Goal: Check status

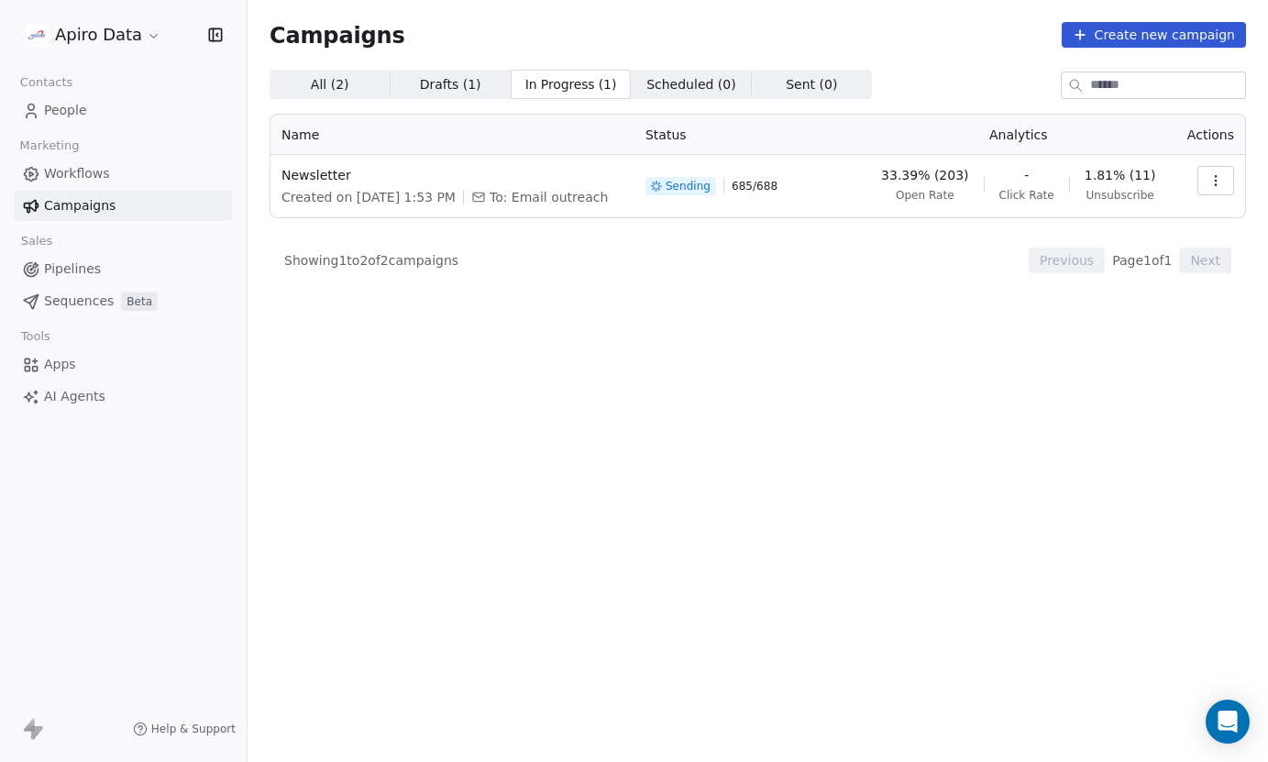
click at [704, 192] on span "Sending" at bounding box center [688, 186] width 45 height 15
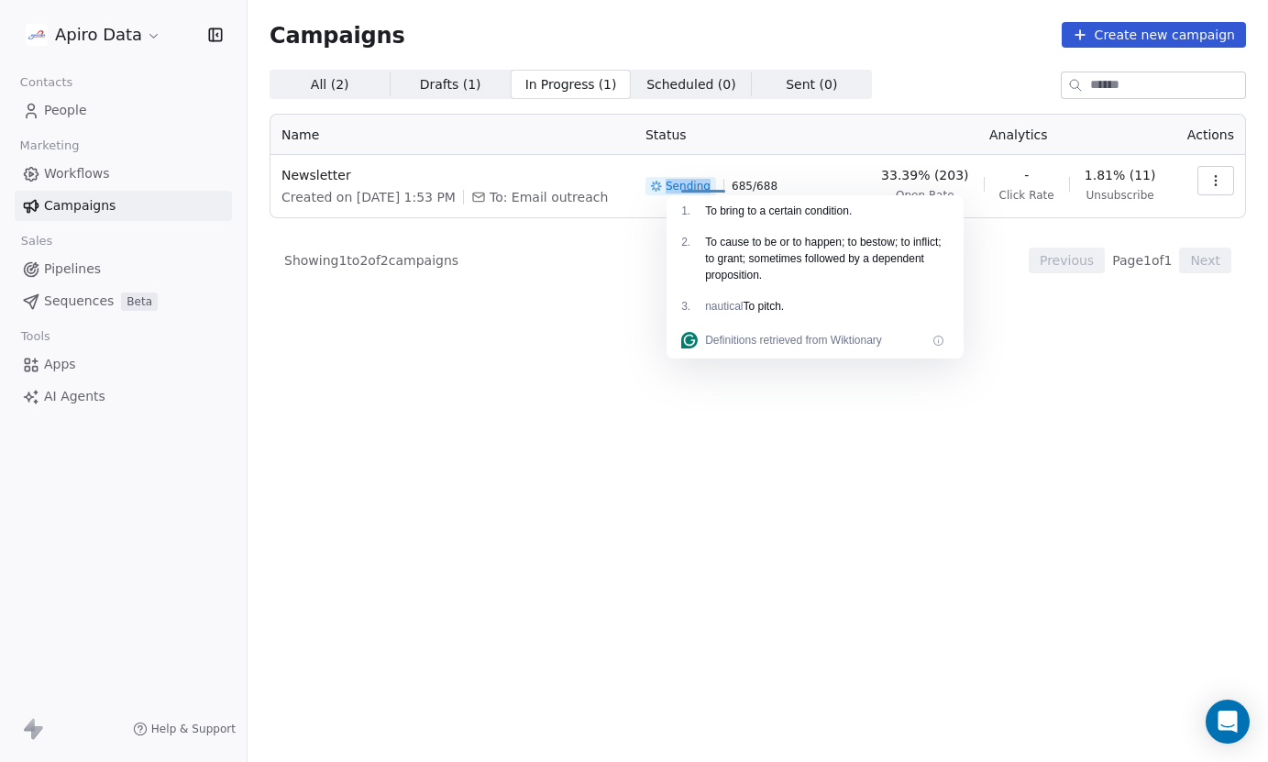
click at [1219, 179] on icon "button" at bounding box center [1215, 180] width 15 height 15
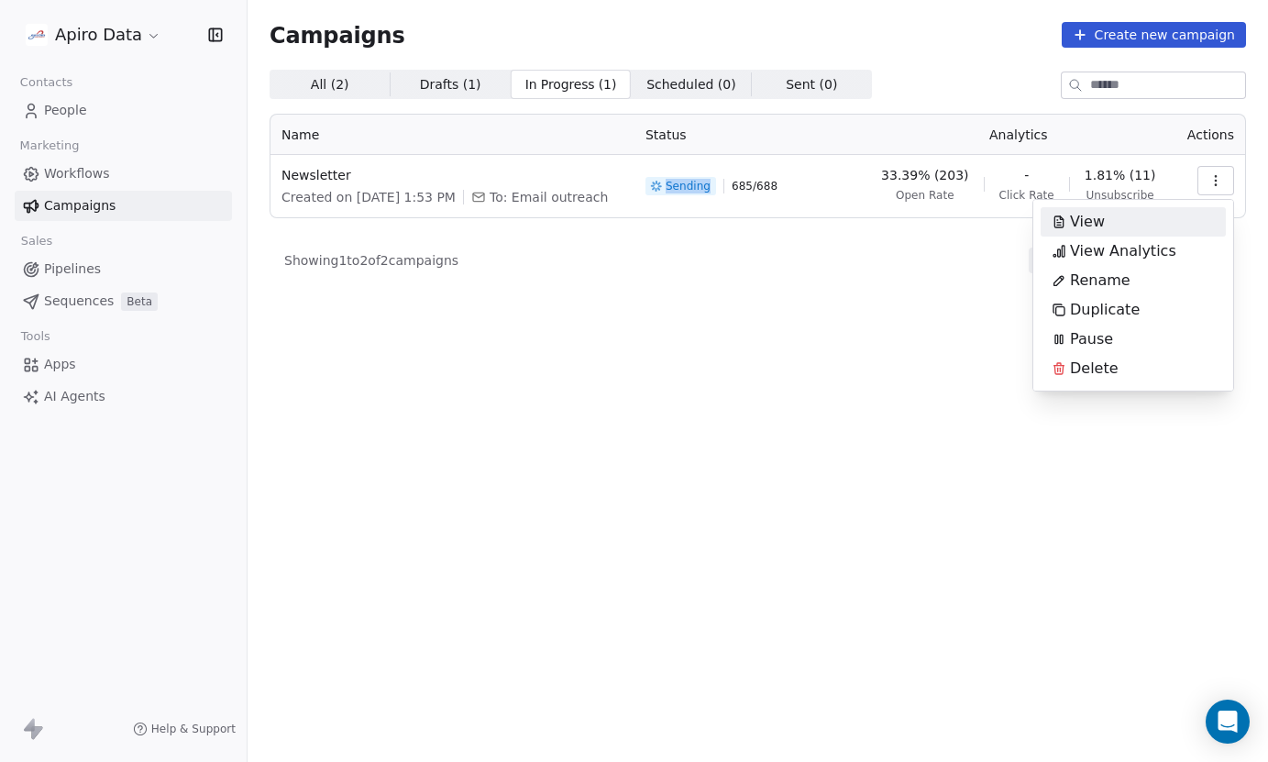
click at [1087, 218] on span "View" at bounding box center [1087, 222] width 35 height 22
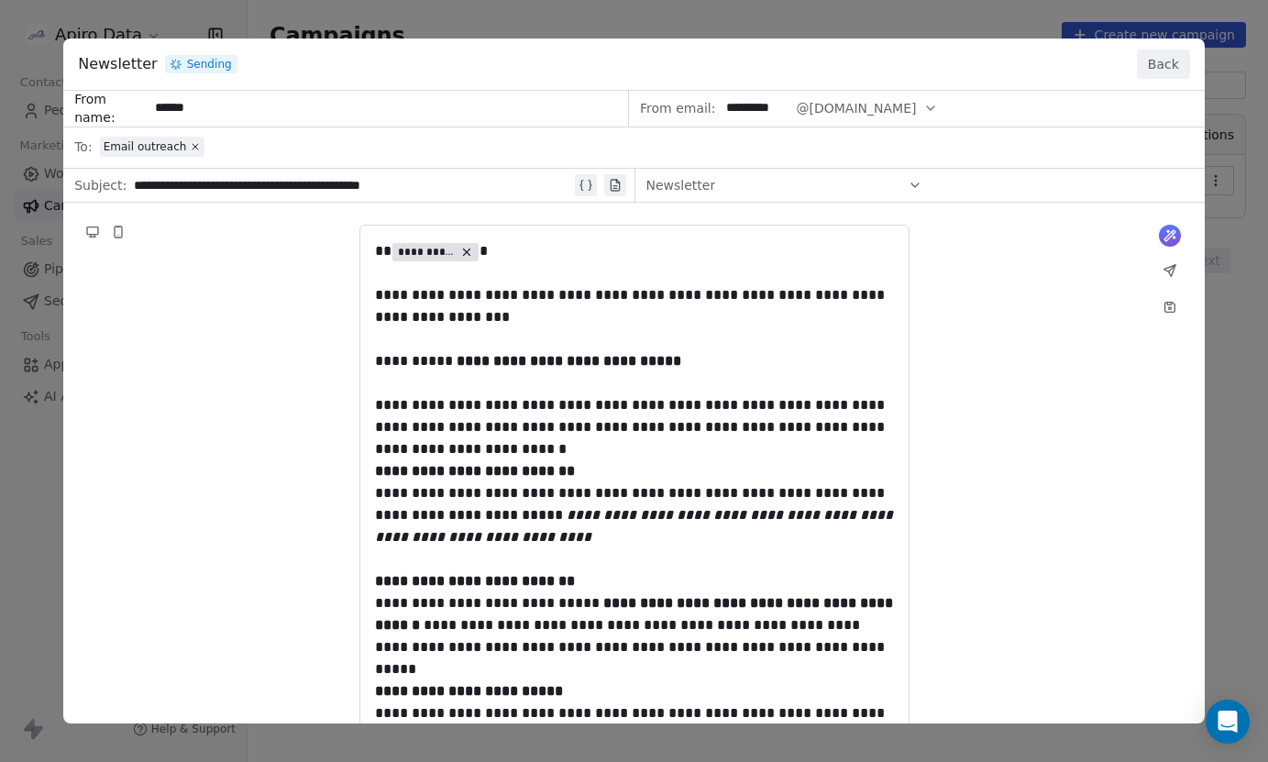
click at [1172, 70] on button "Back" at bounding box center [1163, 64] width 53 height 29
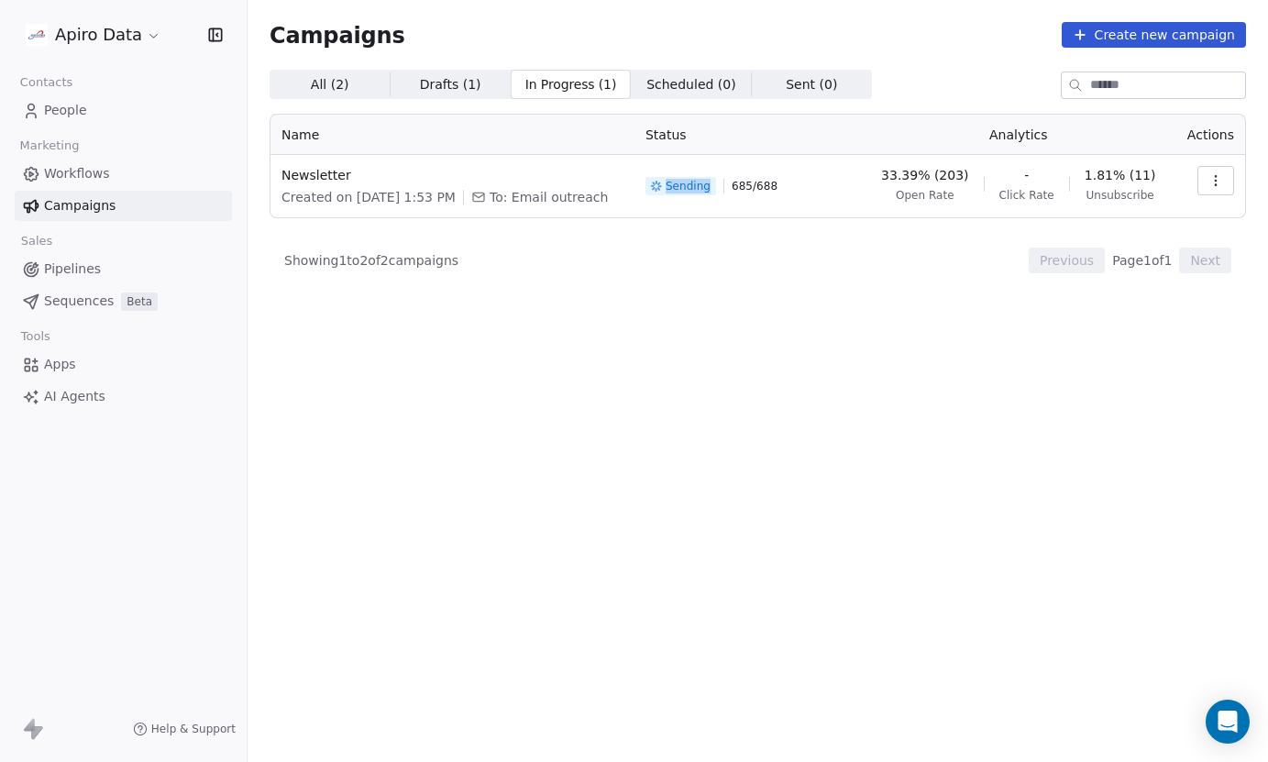
click at [67, 110] on span "People" at bounding box center [65, 110] width 43 height 19
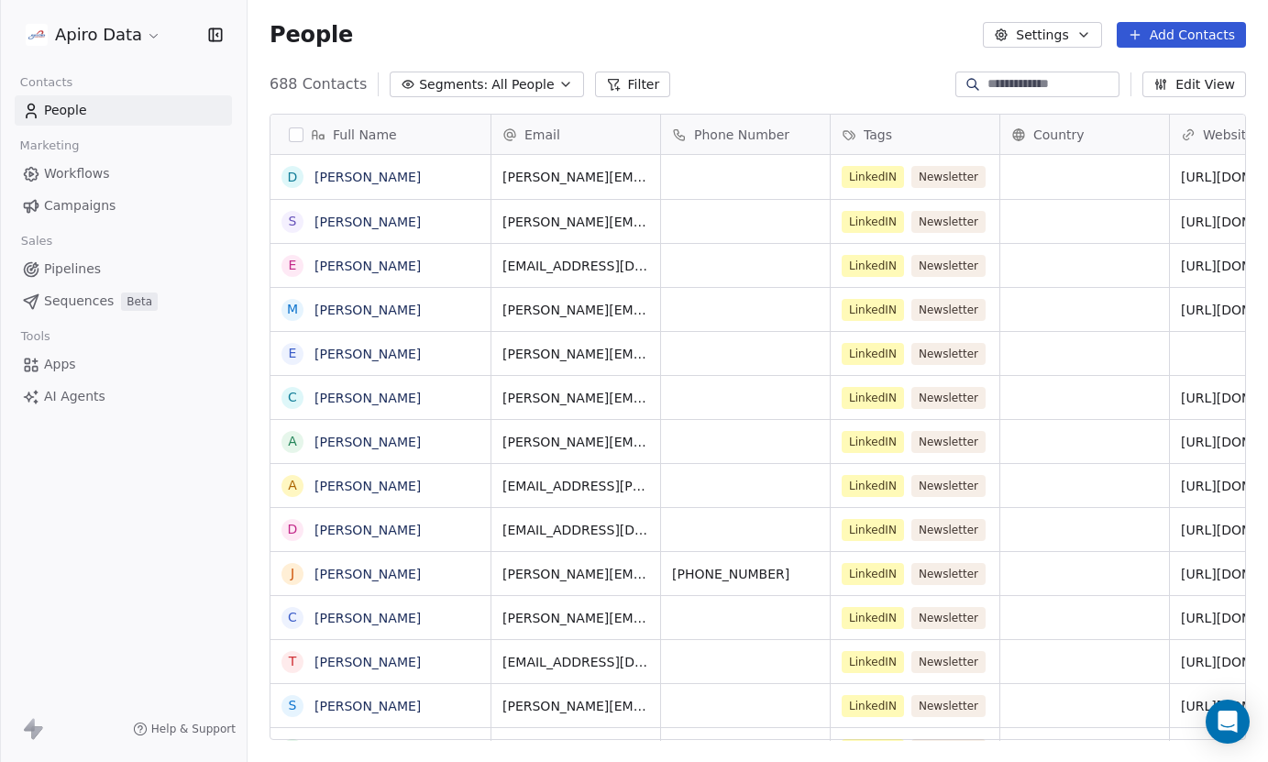
scroll to position [670, 1020]
